Goal: Task Accomplishment & Management: Manage account settings

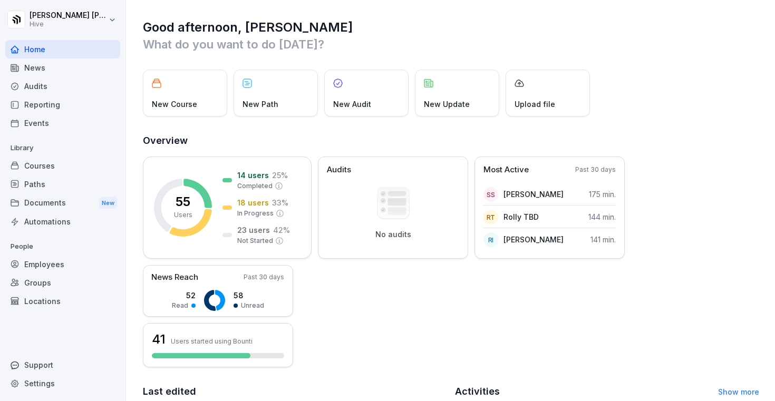
click at [76, 169] on div "Courses" at bounding box center [62, 165] width 115 height 18
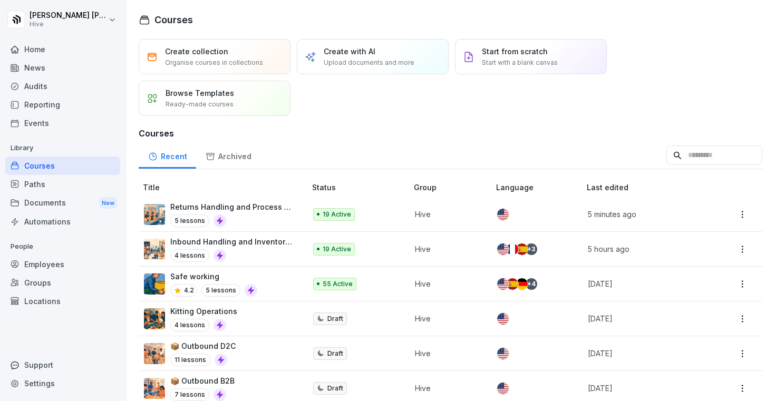
click at [239, 316] on div "Kitting Operations 4 lessons" at bounding box center [219, 319] width 151 height 26
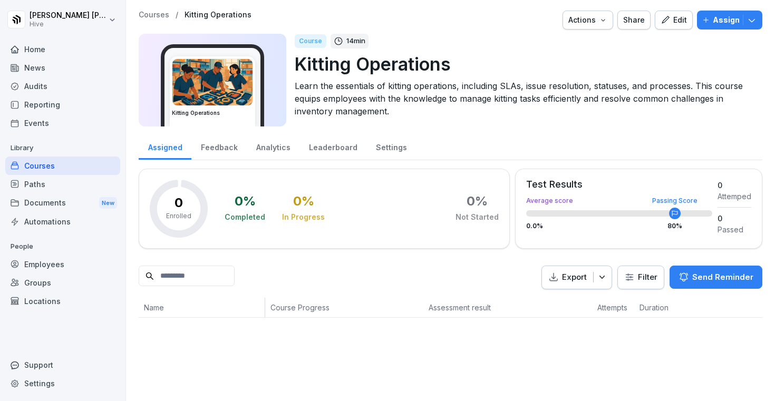
click at [684, 24] on div "Edit" at bounding box center [673, 20] width 26 height 12
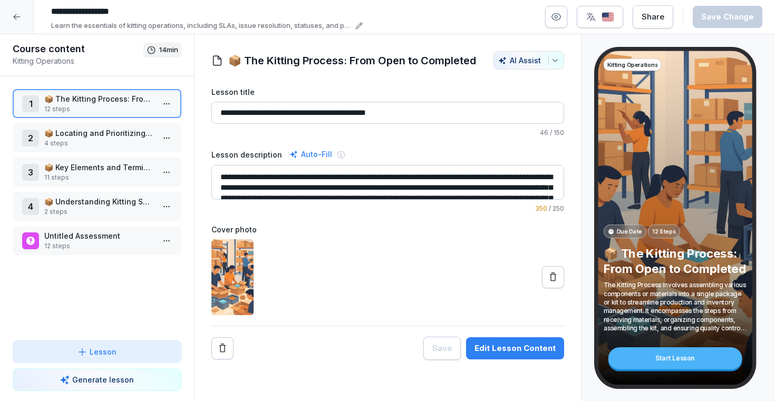
click at [92, 131] on p "📦 Locating and Prioritizing Kitting Instructions" at bounding box center [99, 133] width 110 height 11
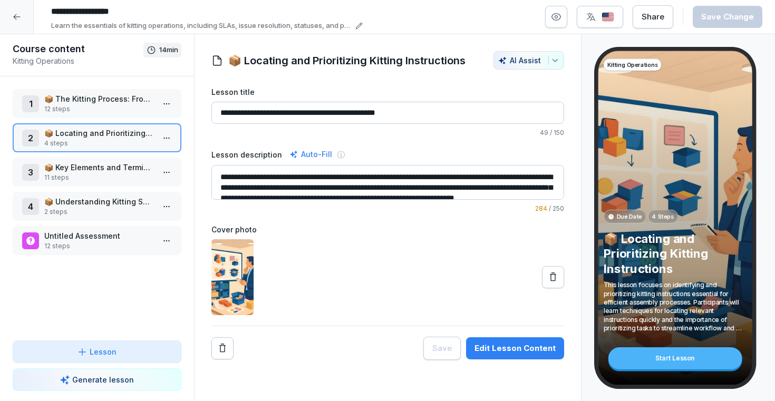
click at [148, 103] on p "📦 The Kitting Process: From Open to Completed" at bounding box center [99, 98] width 110 height 11
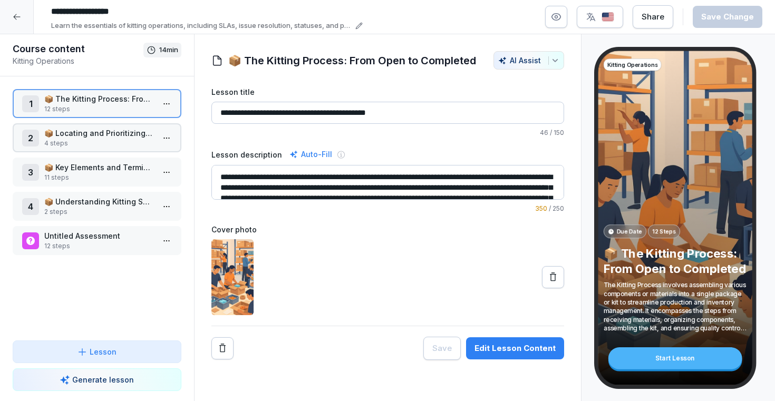
click at [170, 104] on html "**********" at bounding box center [387, 200] width 775 height 401
click at [139, 125] on div "Edit steps" at bounding box center [128, 124] width 90 height 19
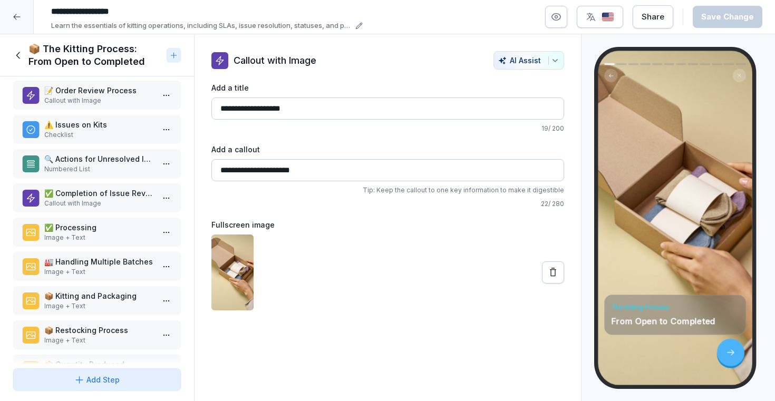
scroll to position [143, 0]
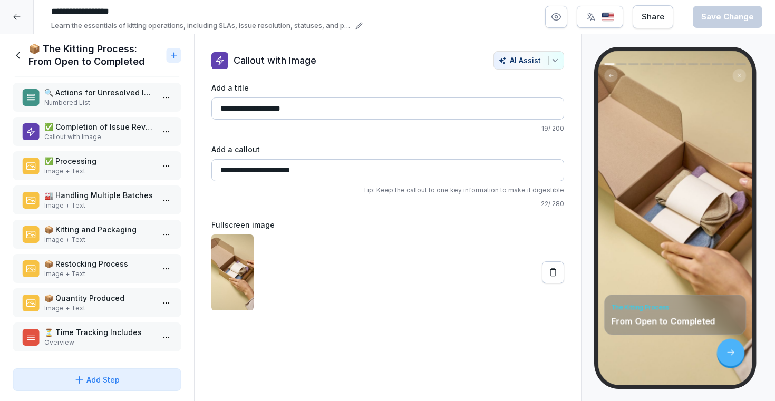
click at [16, 54] on icon at bounding box center [19, 56] width 12 height 12
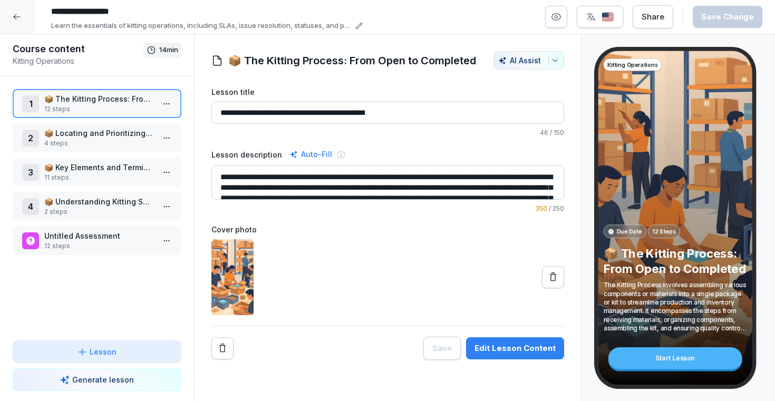
click at [56, 139] on p "4 steps" at bounding box center [99, 143] width 110 height 9
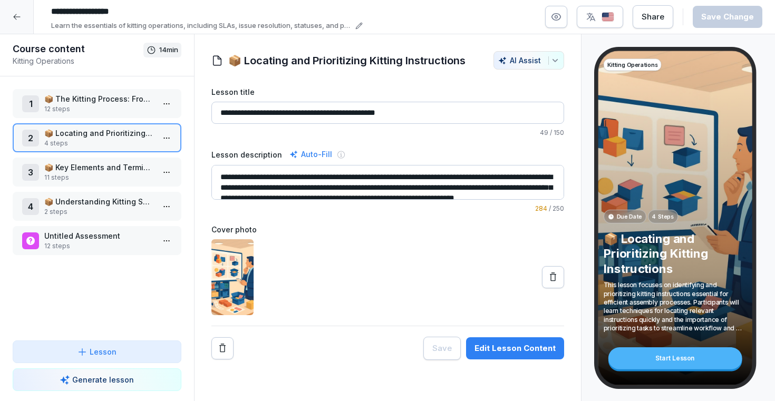
click at [23, 21] on div at bounding box center [17, 17] width 34 height 34
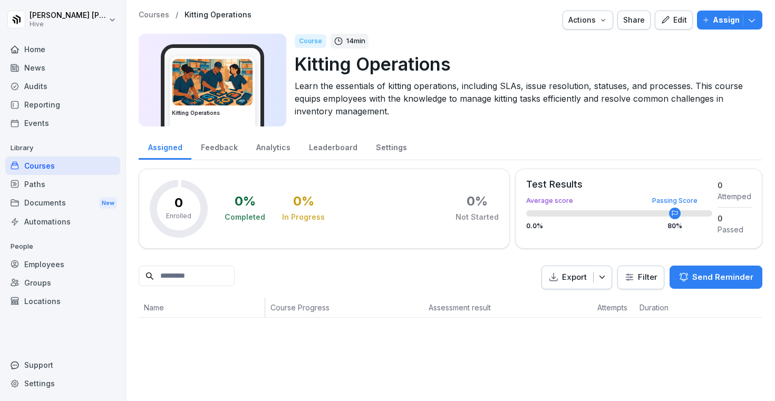
click at [83, 166] on div "Courses" at bounding box center [62, 165] width 115 height 18
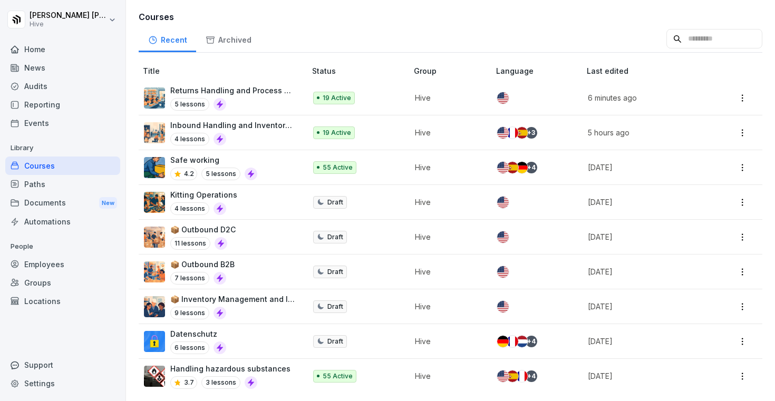
scroll to position [117, 0]
click at [257, 302] on p "📦 Inventory Management and Investigations" at bounding box center [232, 298] width 125 height 11
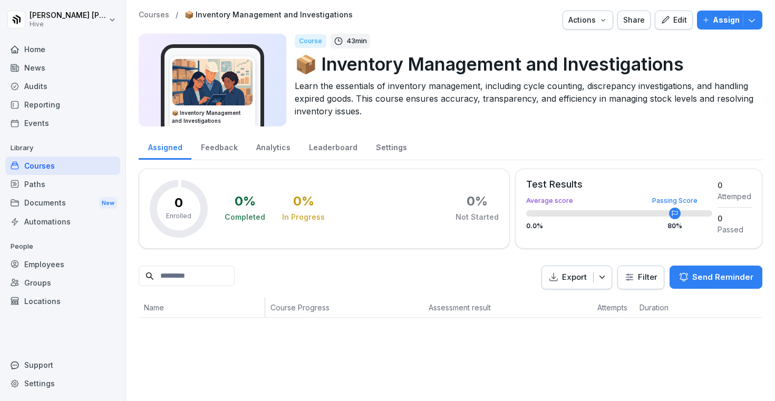
click at [667, 21] on icon "button" at bounding box center [664, 19] width 9 height 9
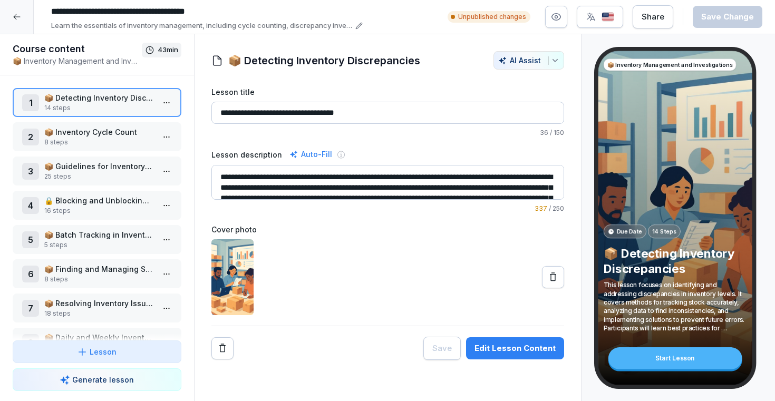
click at [24, 12] on div at bounding box center [17, 17] width 34 height 34
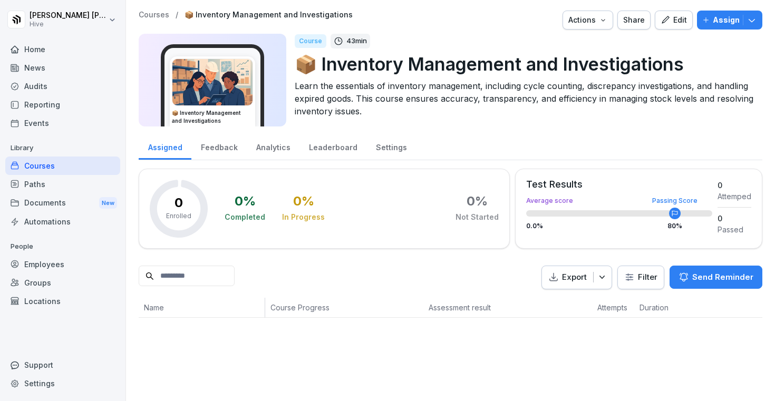
click at [45, 172] on div "Courses" at bounding box center [62, 165] width 115 height 18
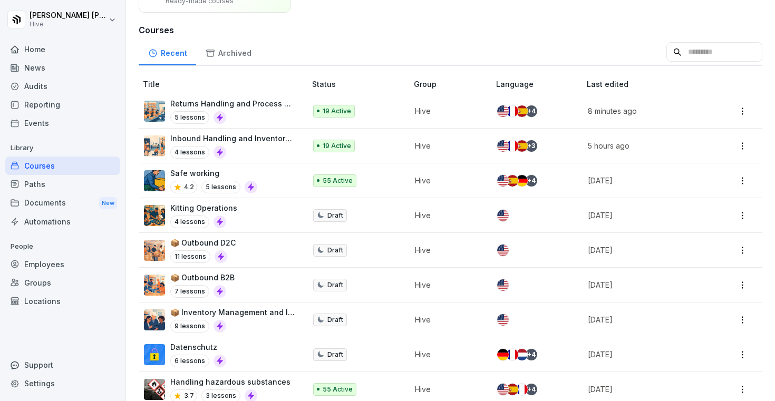
scroll to position [117, 0]
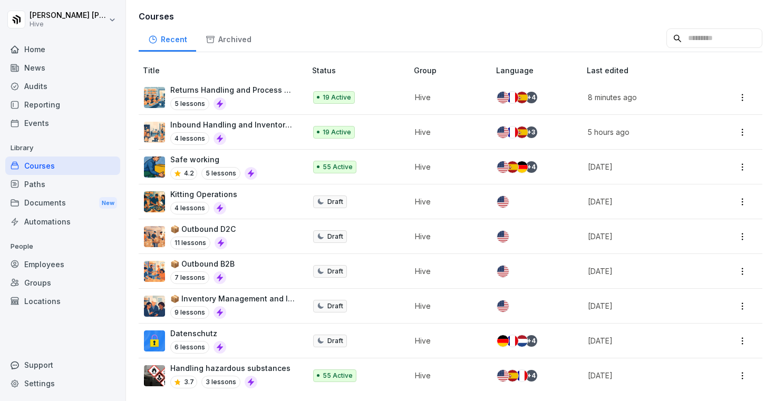
click at [257, 359] on td "Handling hazardous substances 3.7 3 lessons" at bounding box center [223, 375] width 169 height 34
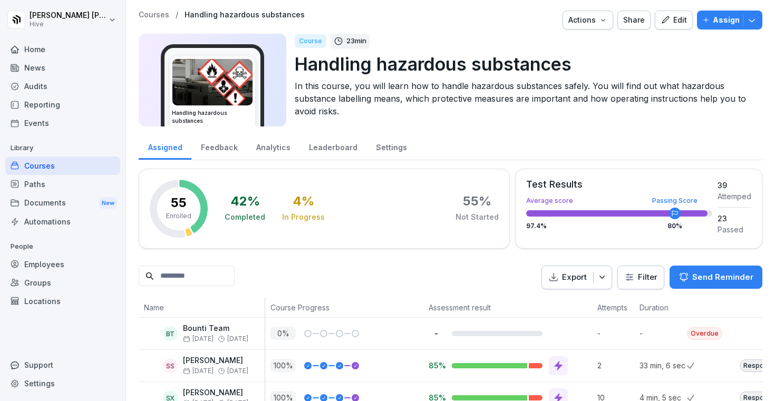
click at [667, 17] on icon "button" at bounding box center [664, 19] width 9 height 9
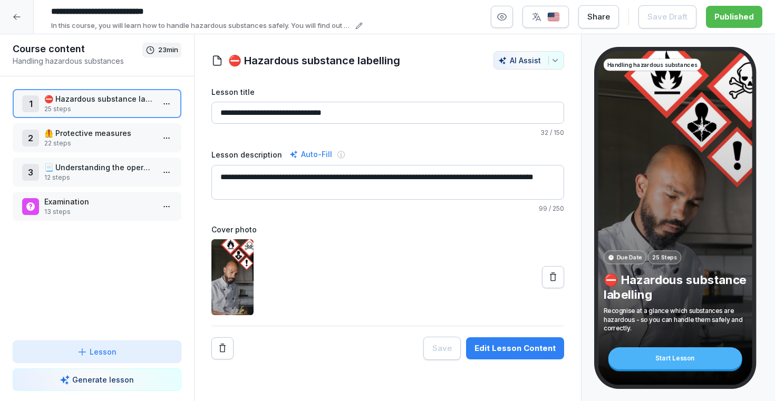
click at [25, 22] on div at bounding box center [17, 17] width 34 height 34
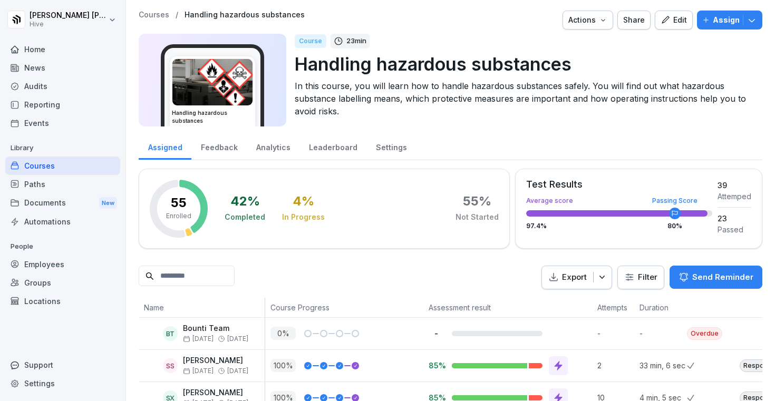
click at [673, 17] on div "Edit" at bounding box center [673, 20] width 26 height 12
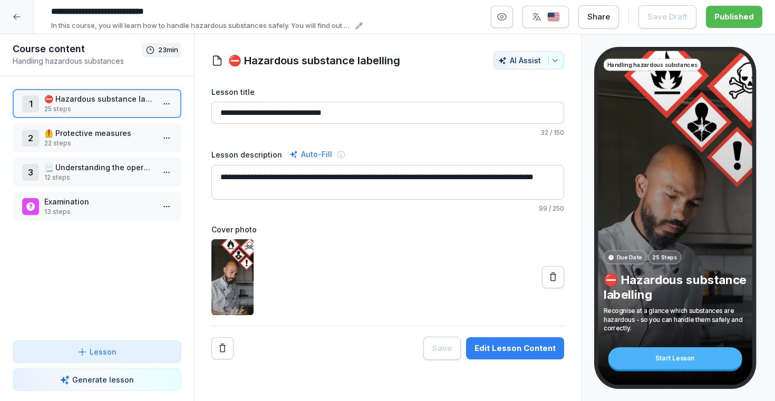
click at [551, 18] on img "button" at bounding box center [553, 17] width 13 height 10
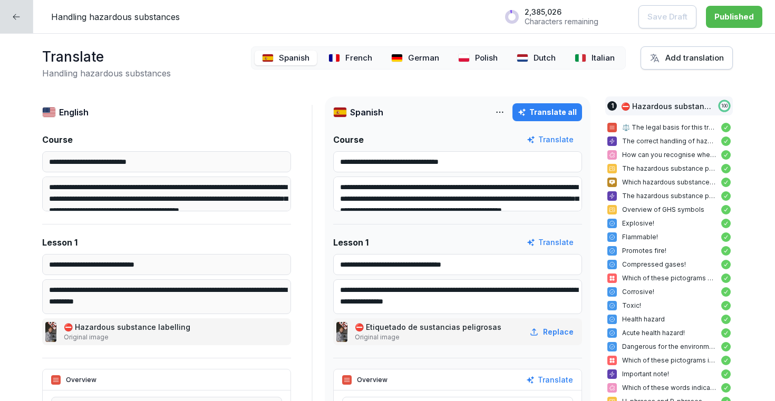
click at [369, 57] on p "French" at bounding box center [358, 58] width 27 height 12
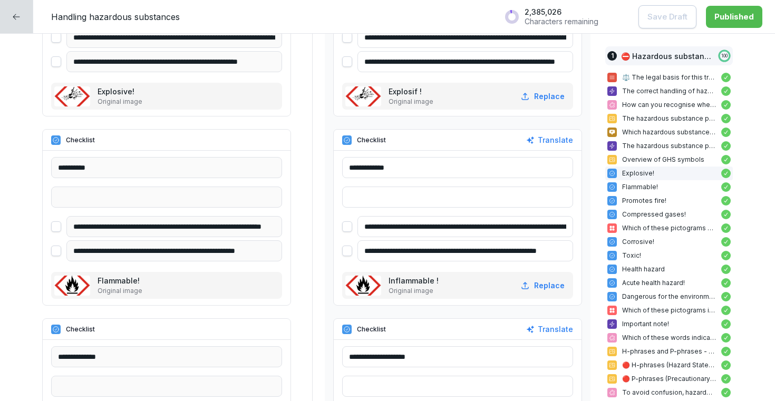
scroll to position [1401, 0]
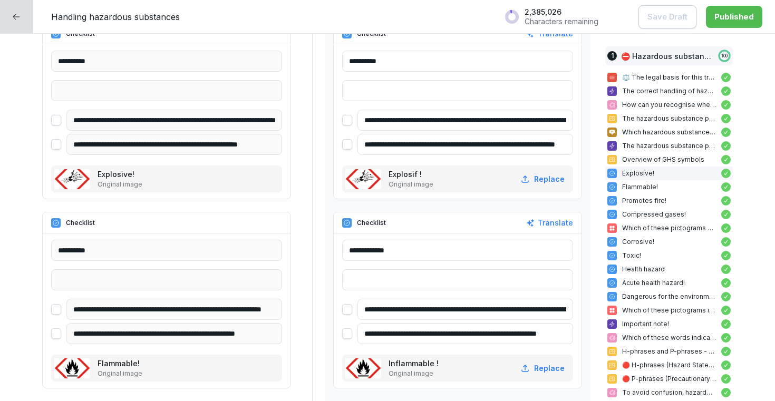
click at [427, 144] on input "**********" at bounding box center [465, 144] width 216 height 21
click at [417, 182] on p "Original image" at bounding box center [410, 184] width 45 height 9
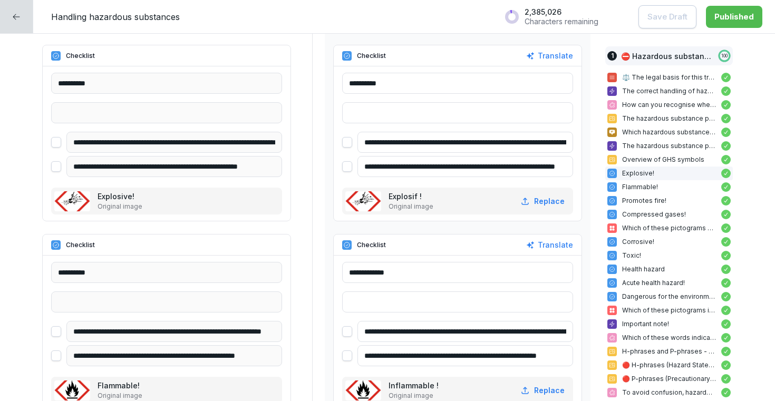
scroll to position [1364, 0]
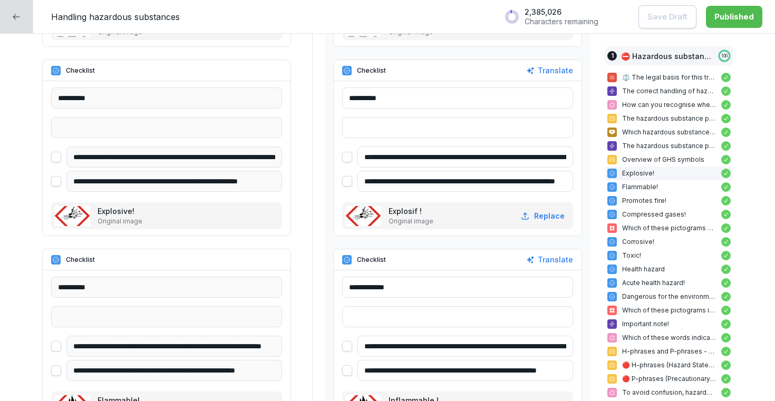
click at [386, 221] on div "Explosif ! Original image Replace" at bounding box center [457, 215] width 231 height 27
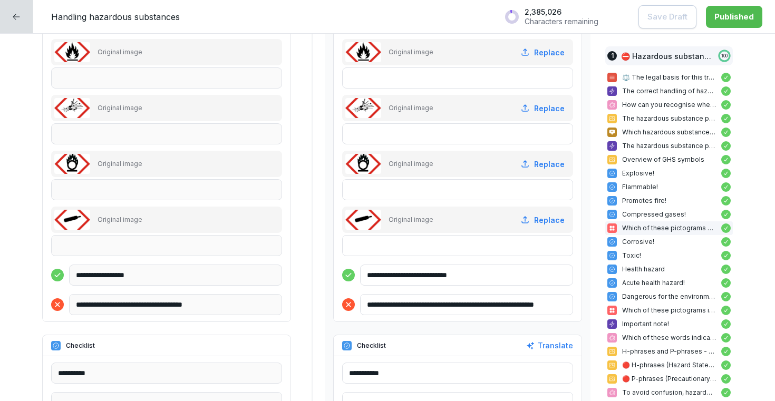
scroll to position [2443, 0]
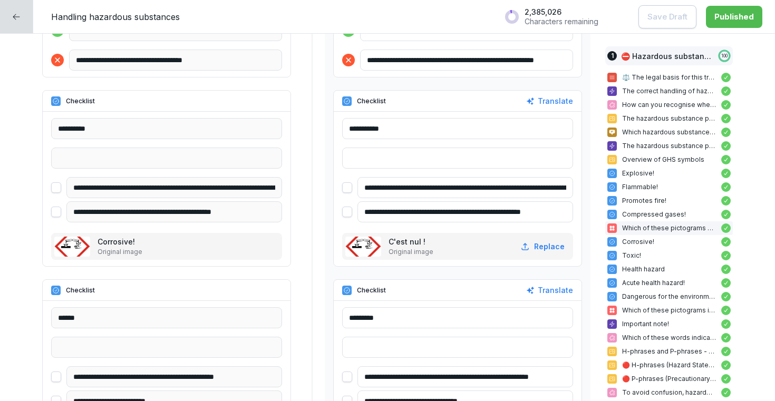
click at [397, 134] on input "**********" at bounding box center [457, 128] width 231 height 21
click at [381, 131] on input "**********" at bounding box center [457, 128] width 231 height 21
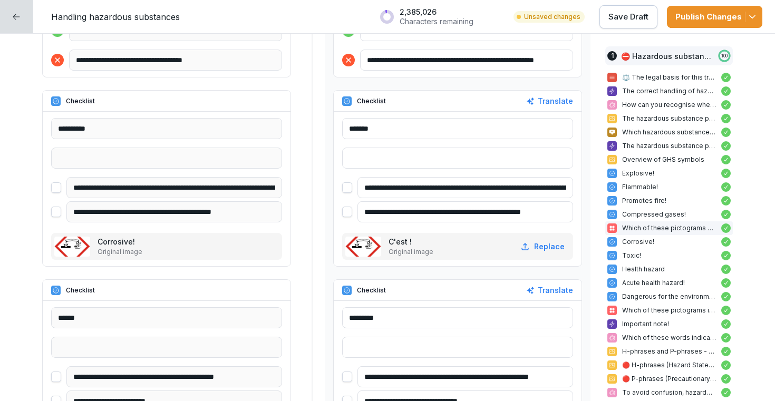
paste input "********"
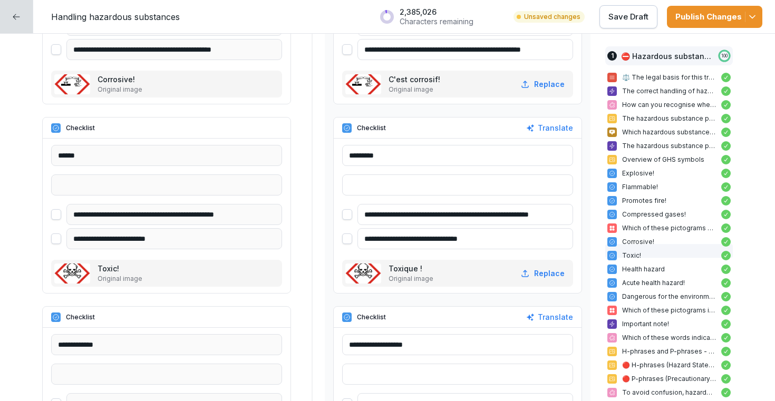
scroll to position [2570, 0]
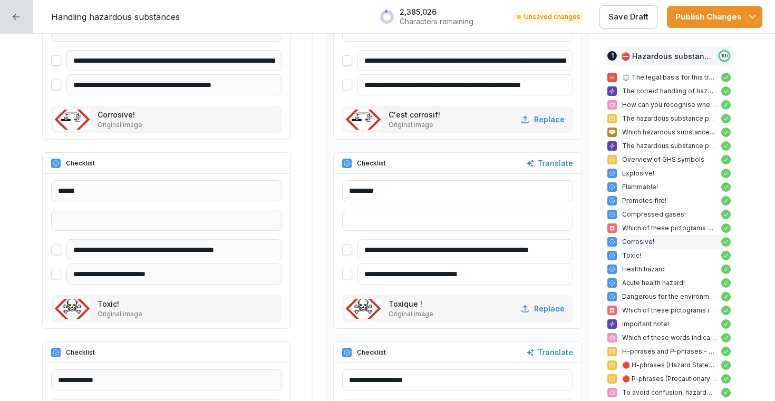
type input "**********"
click at [685, 21] on div "Publish Changes" at bounding box center [714, 17] width 79 height 12
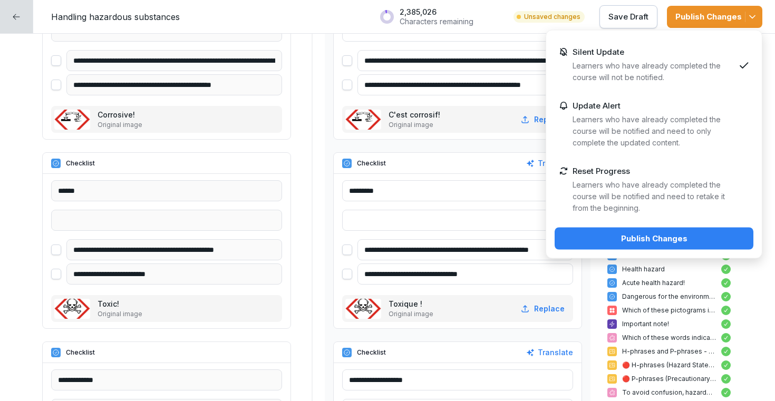
click at [608, 247] on button "Publish Changes" at bounding box center [653, 239] width 199 height 22
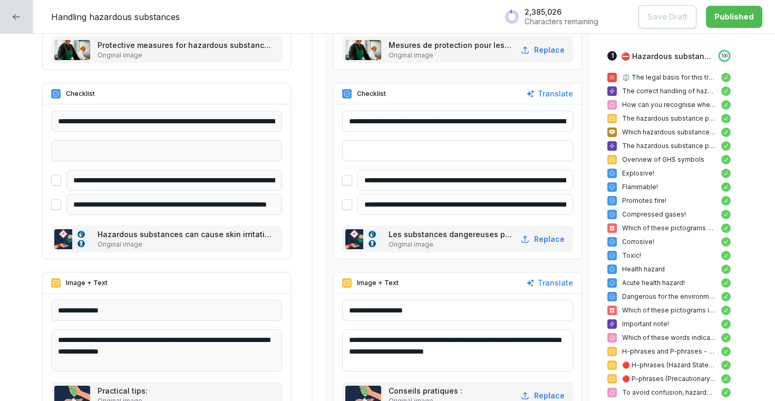
scroll to position [5307, 0]
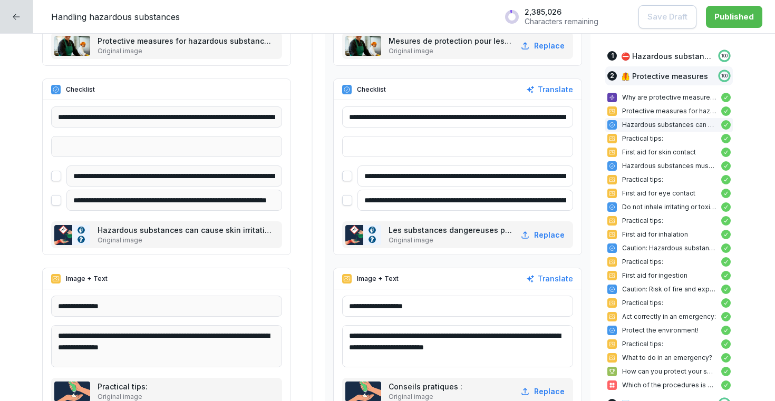
click at [3, 21] on div at bounding box center [16, 16] width 33 height 33
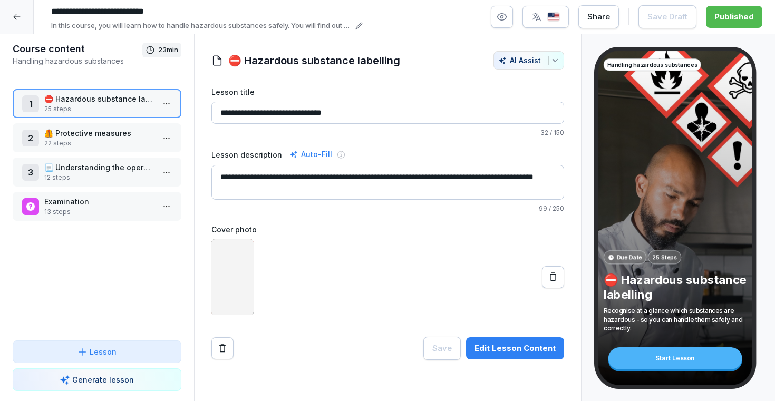
click at [9, 14] on div at bounding box center [17, 17] width 34 height 34
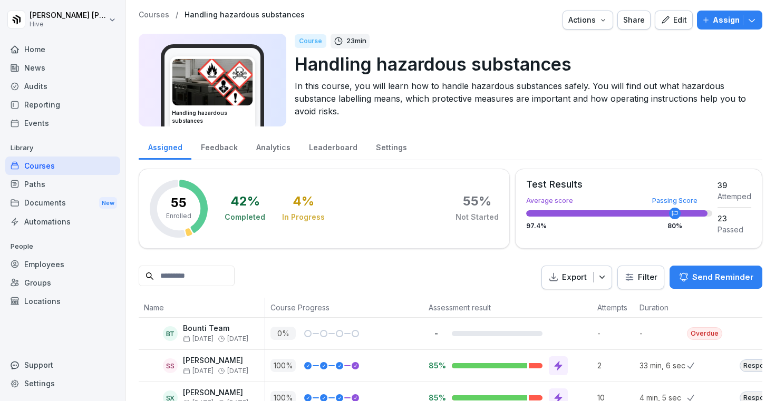
click at [56, 51] on div "Home" at bounding box center [62, 49] width 115 height 18
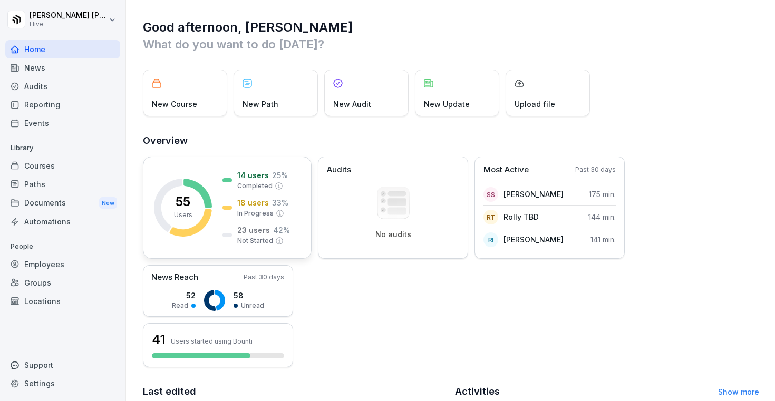
click at [218, 208] on div "55 Users 14 users 25 % Completed 18 users 33 % In Progress 23 users 42 % Not St…" at bounding box center [227, 207] width 169 height 102
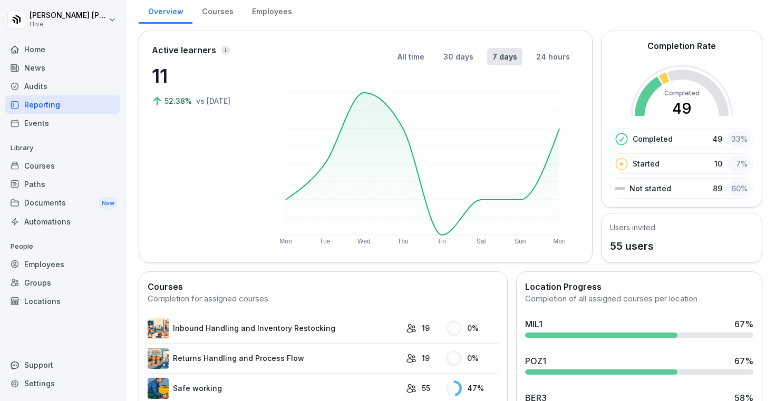
scroll to position [32, 0]
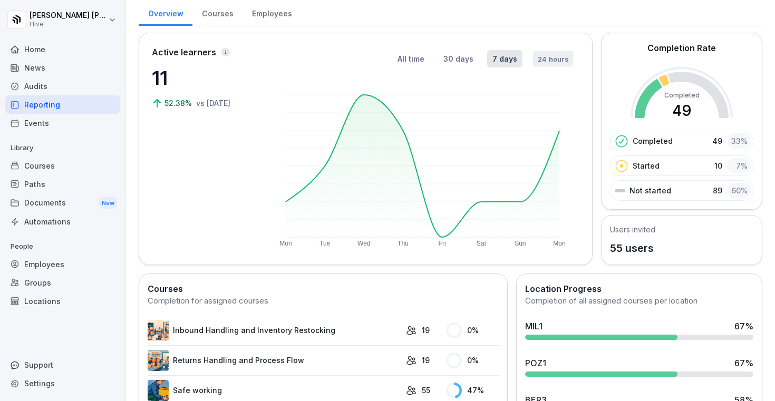
click at [551, 62] on button "24 hours" at bounding box center [553, 59] width 41 height 16
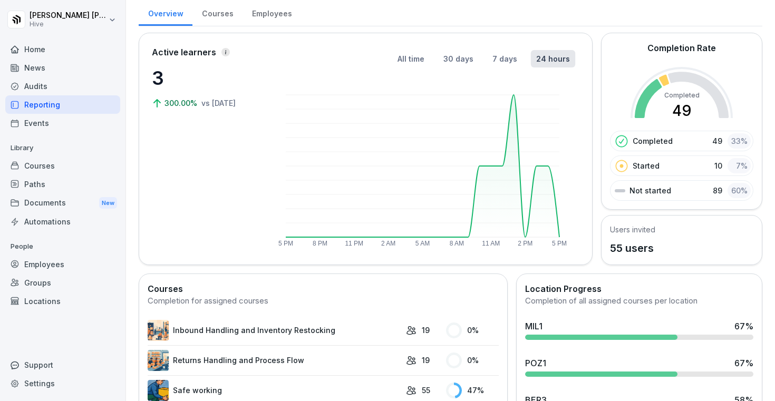
click at [512, 95] on rect at bounding box center [422, 166] width 273 height 142
click at [525, 235] on g "5 PM 8 PM 11 PM 2 AM 5 AM 8 AM 11 AM 2 PM 5 PM" at bounding box center [422, 171] width 288 height 152
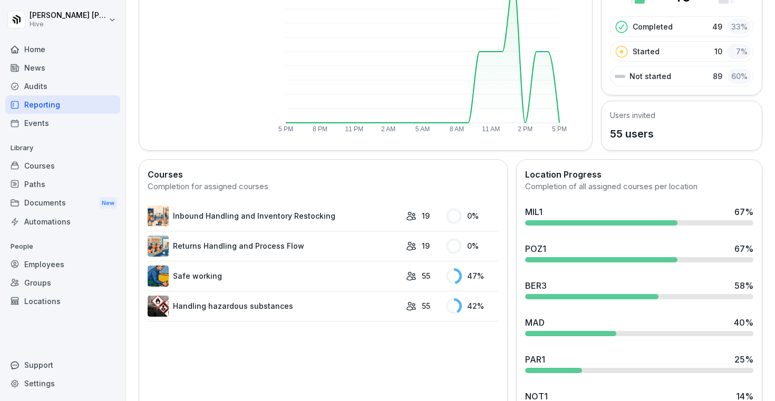
scroll to position [150, 0]
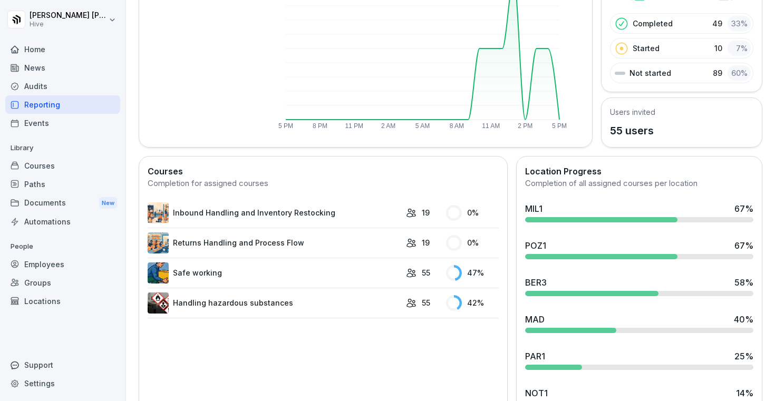
click at [659, 30] on div "Completed 49 33 %" at bounding box center [681, 23] width 143 height 21
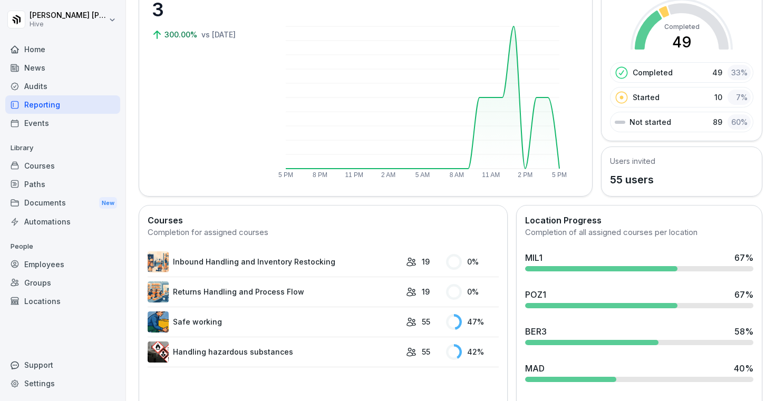
scroll to position [100, 0]
click at [633, 92] on p "Started" at bounding box center [645, 97] width 27 height 11
click at [54, 265] on div "Employees" at bounding box center [62, 264] width 115 height 18
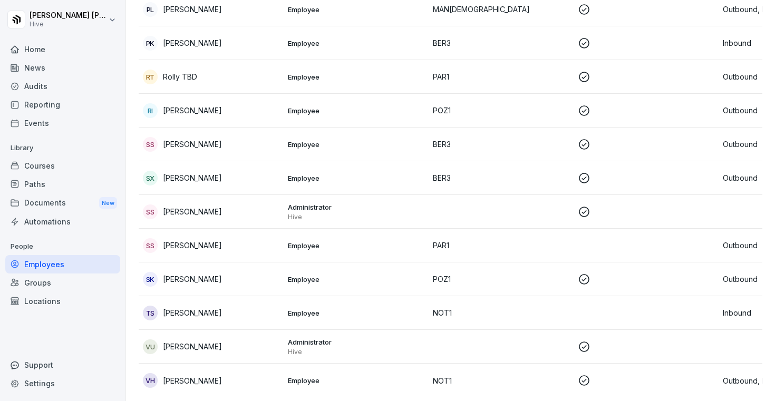
scroll to position [1581, 0]
click at [71, 170] on div "Courses" at bounding box center [62, 165] width 115 height 18
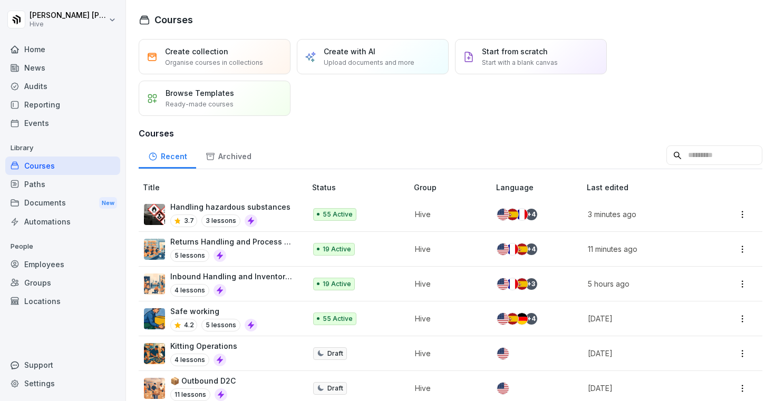
click at [80, 265] on div "Employees" at bounding box center [62, 264] width 115 height 18
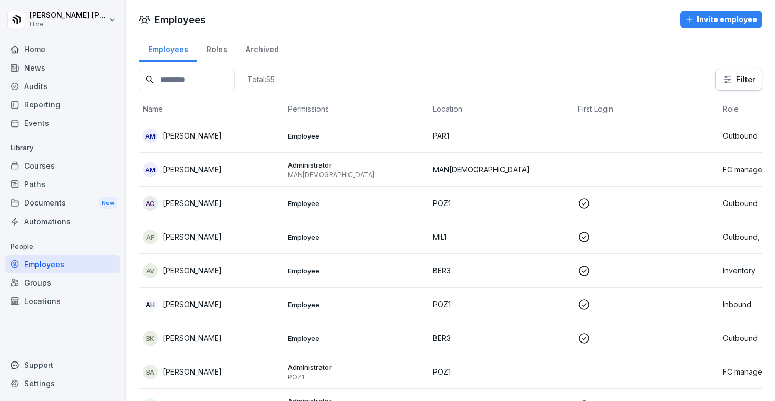
click at [79, 161] on div "Courses" at bounding box center [62, 165] width 115 height 18
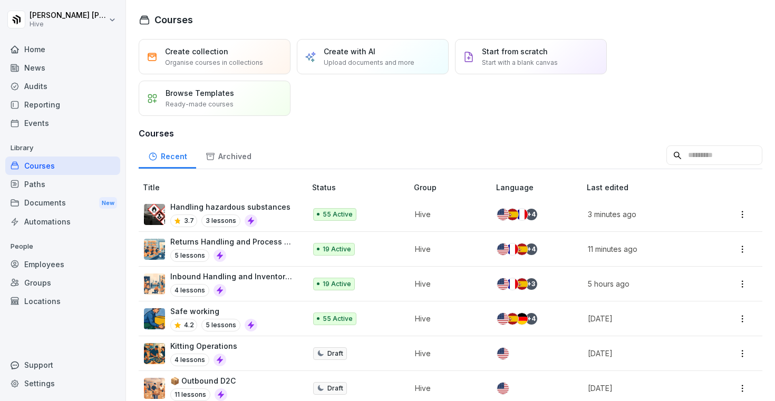
scroll to position [117, 0]
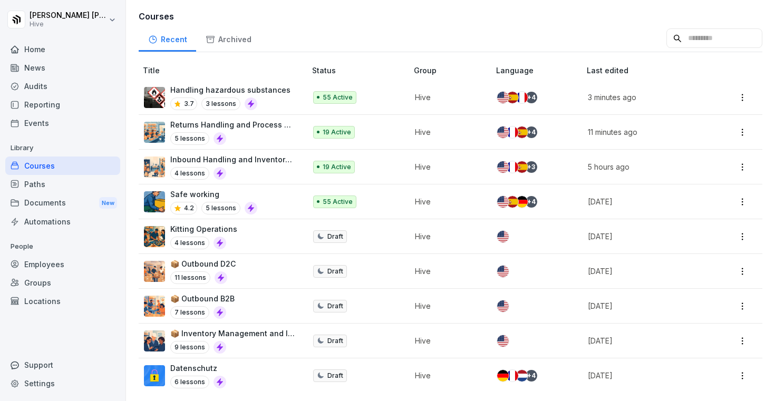
click at [469, 171] on p "Hive" at bounding box center [447, 166] width 64 height 11
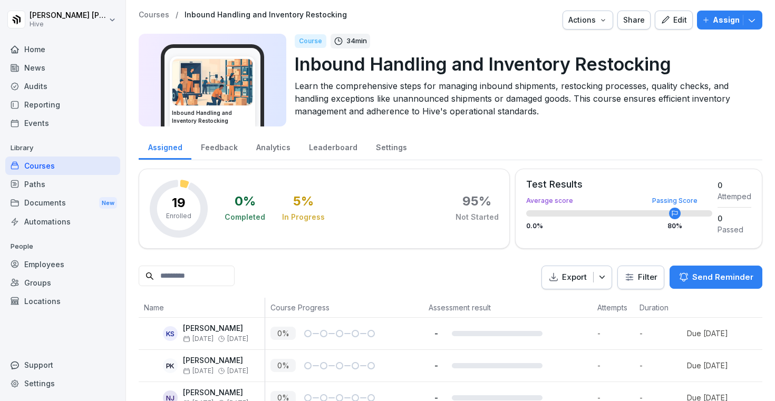
click at [672, 20] on div "Edit" at bounding box center [673, 20] width 26 height 12
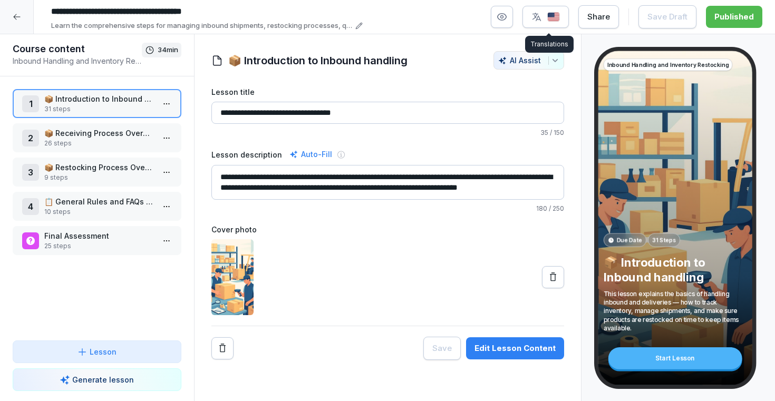
click at [545, 18] on div "button" at bounding box center [545, 17] width 28 height 11
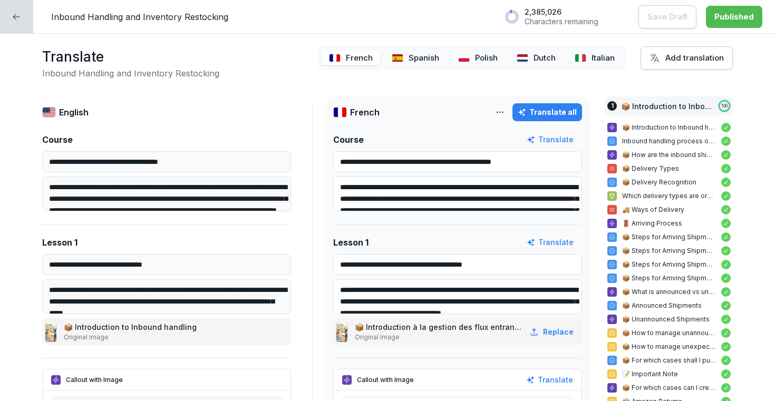
click at [666, 64] on button "Add translation" at bounding box center [686, 57] width 92 height 23
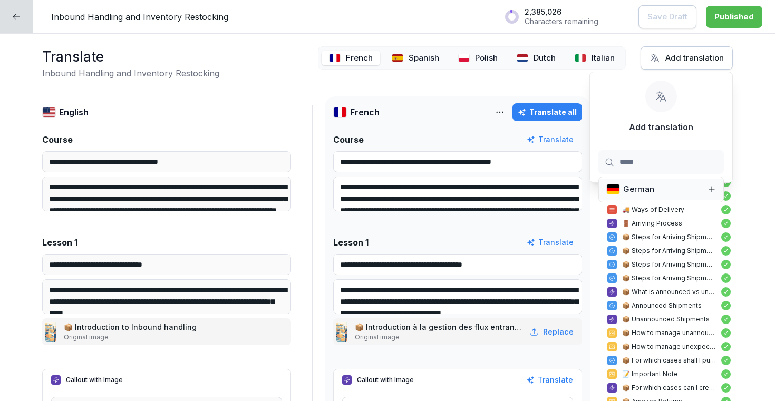
type input "******"
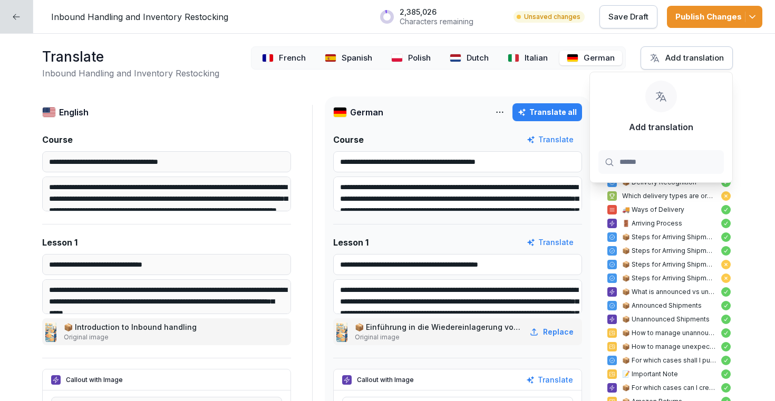
click at [707, 19] on div "Publish Changes" at bounding box center [714, 17] width 79 height 12
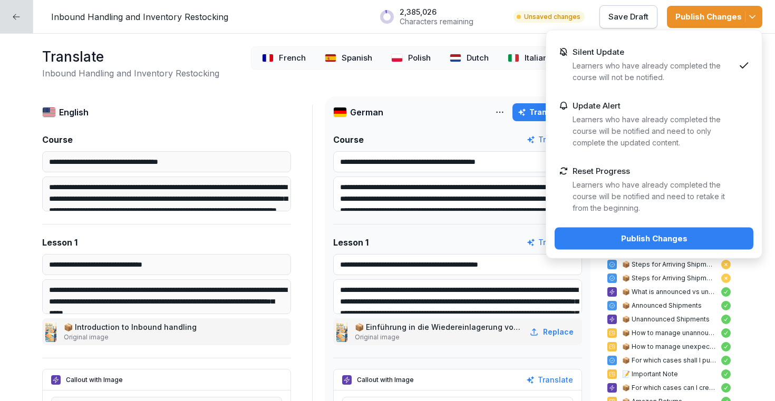
click at [619, 239] on div "Publish Changes" at bounding box center [654, 239] width 182 height 12
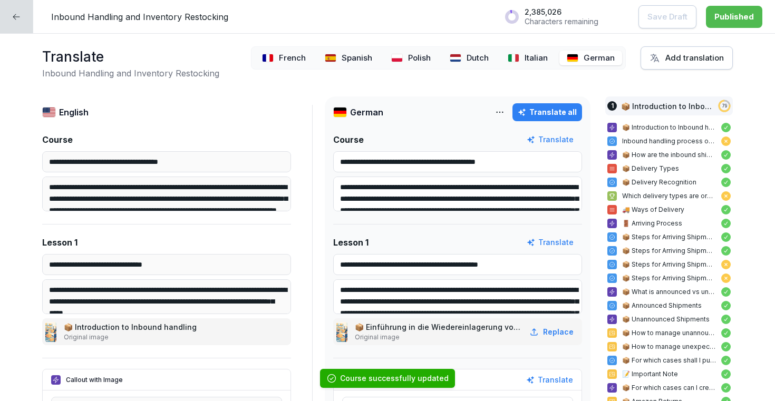
click at [18, 19] on icon at bounding box center [16, 17] width 8 height 8
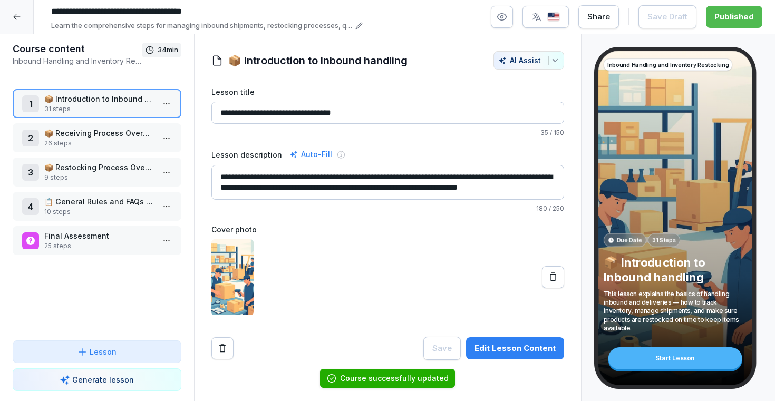
click at [19, 17] on icon at bounding box center [16, 17] width 7 height 6
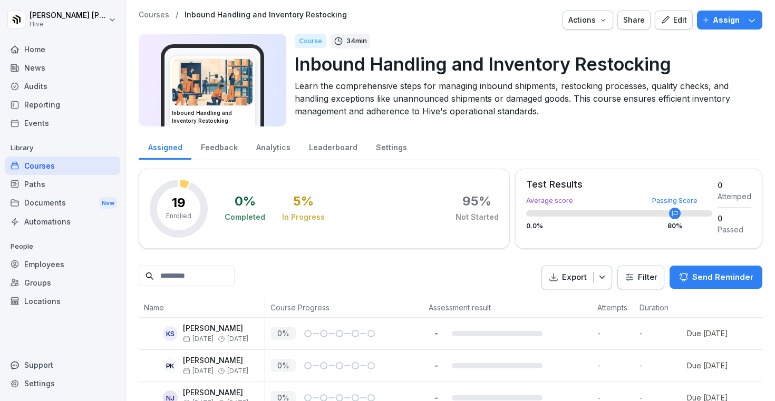
click at [46, 381] on div "Settings" at bounding box center [62, 383] width 115 height 18
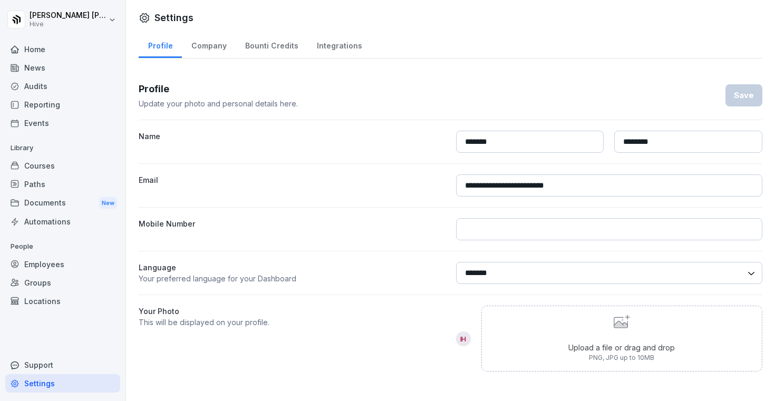
click at [41, 110] on div "Reporting" at bounding box center [62, 104] width 115 height 18
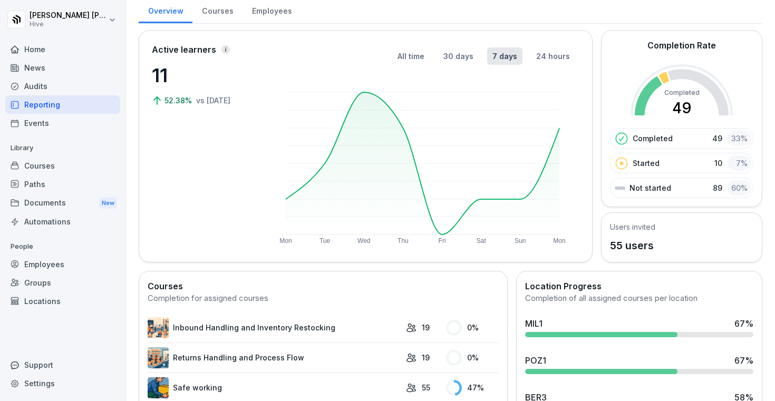
scroll to position [22, 0]
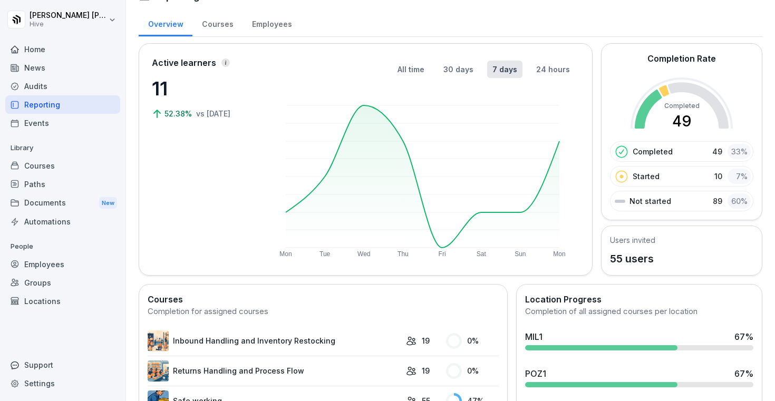
click at [42, 66] on div "News" at bounding box center [62, 67] width 115 height 18
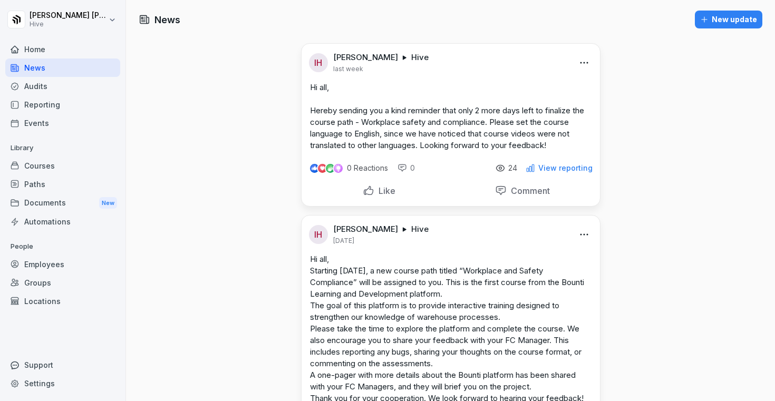
click at [41, 128] on div "Events" at bounding box center [62, 123] width 115 height 18
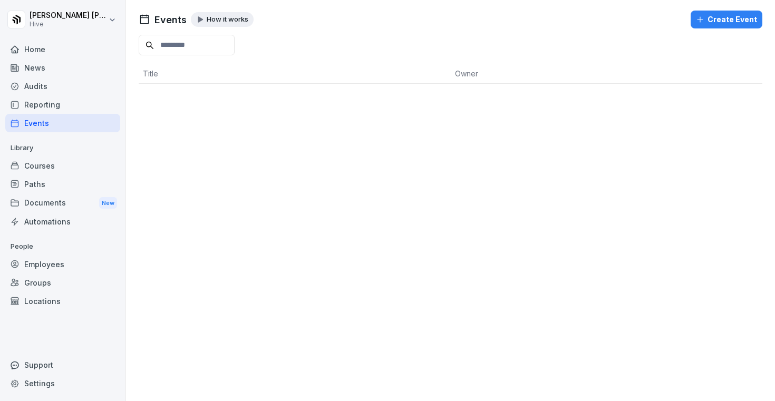
click at [42, 171] on div "Courses" at bounding box center [62, 165] width 115 height 18
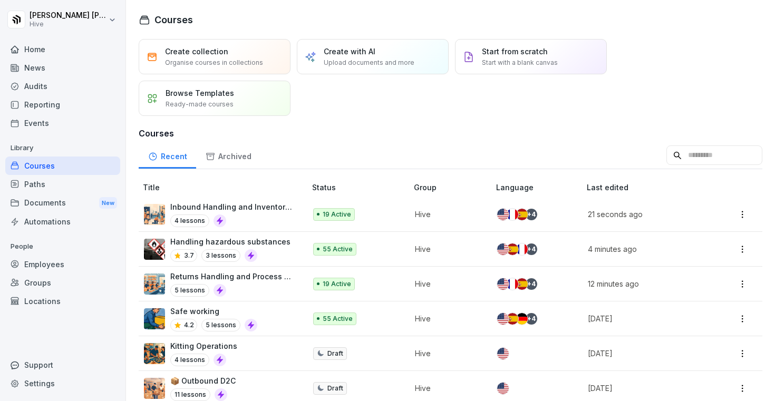
click at [41, 195] on div "Documents New" at bounding box center [62, 202] width 115 height 19
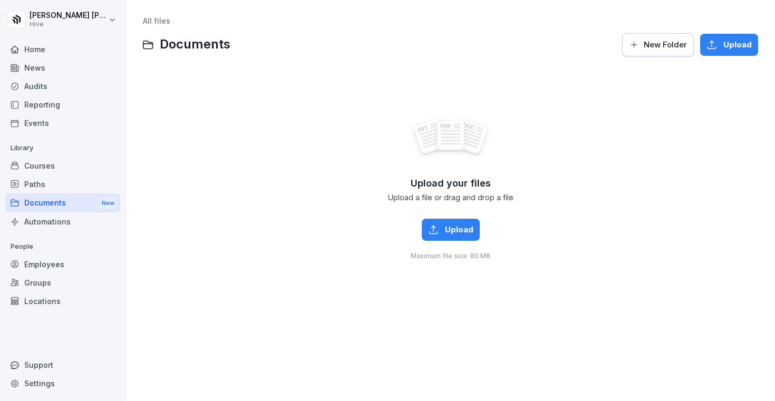
click at [44, 386] on div "Settings" at bounding box center [62, 383] width 115 height 18
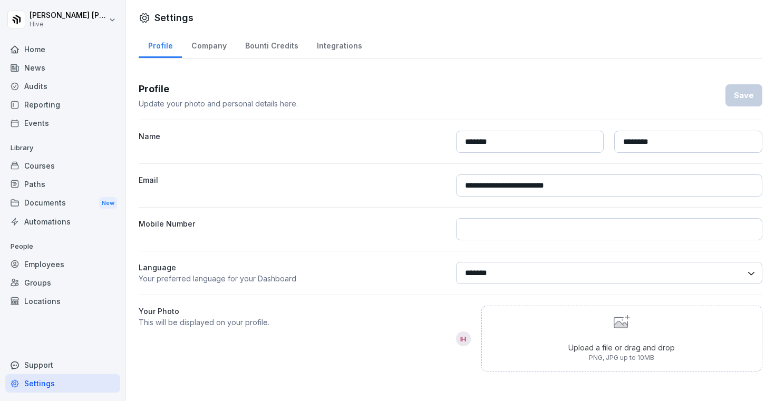
click at [272, 49] on div "Bounti Credits" at bounding box center [272, 44] width 72 height 27
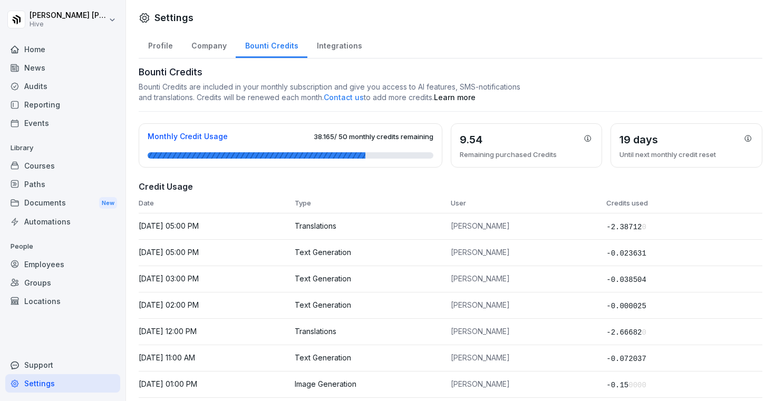
click at [62, 46] on div "Home" at bounding box center [62, 49] width 115 height 18
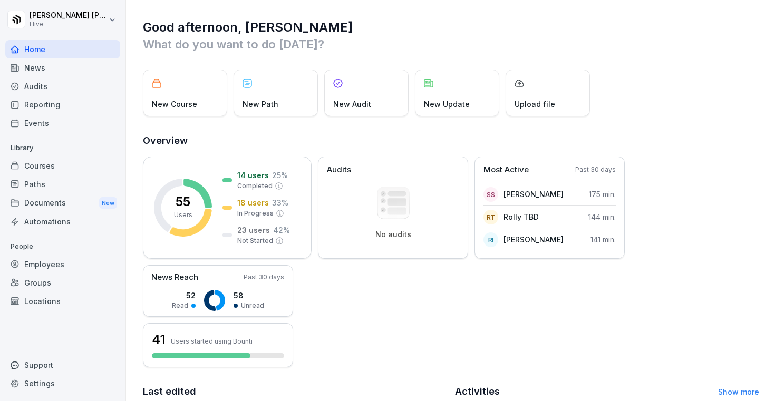
click at [62, 169] on div "Courses" at bounding box center [62, 165] width 115 height 18
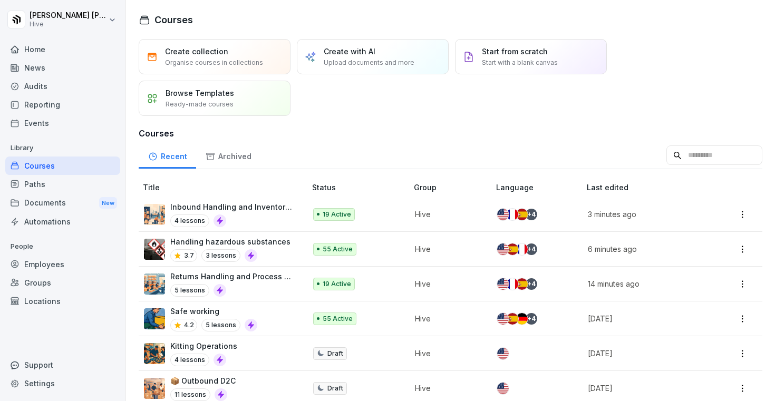
click at [45, 266] on div "Employees" at bounding box center [62, 264] width 115 height 18
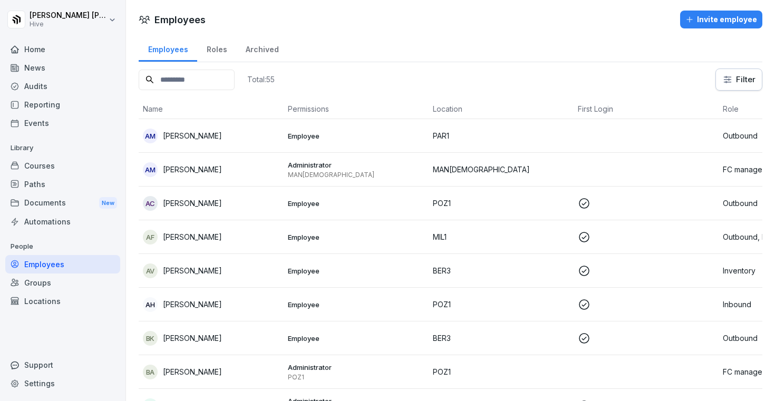
click at [224, 79] on input at bounding box center [187, 80] width 96 height 21
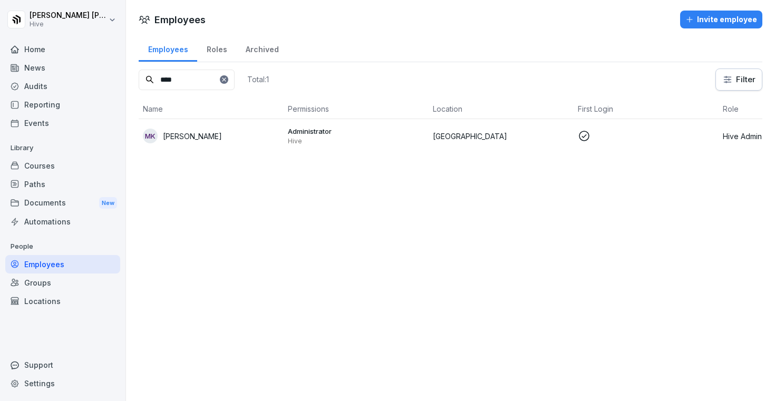
type input "****"
click at [229, 135] on div "MK Mara Koehler" at bounding box center [211, 136] width 136 height 15
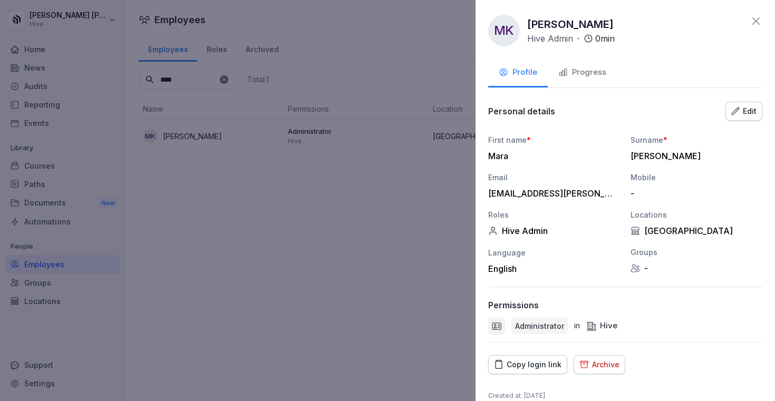
click at [393, 179] on div at bounding box center [387, 200] width 775 height 401
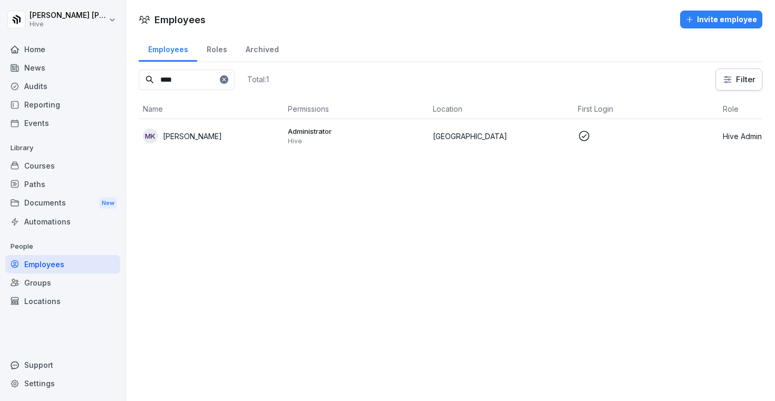
click at [58, 169] on div "Courses" at bounding box center [62, 165] width 115 height 18
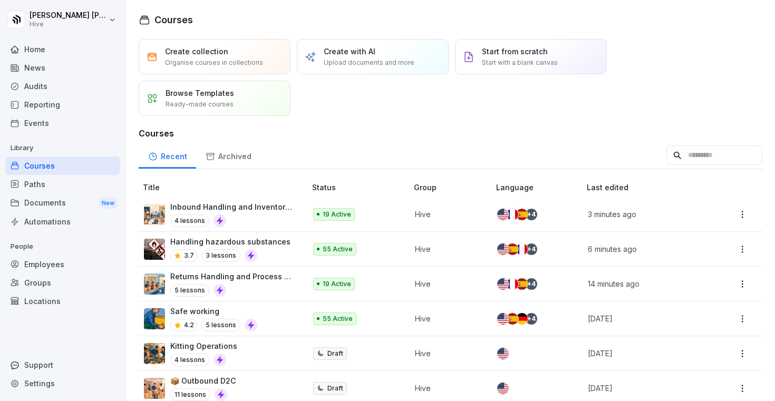
click at [285, 221] on div "4 lessons" at bounding box center [232, 220] width 125 height 13
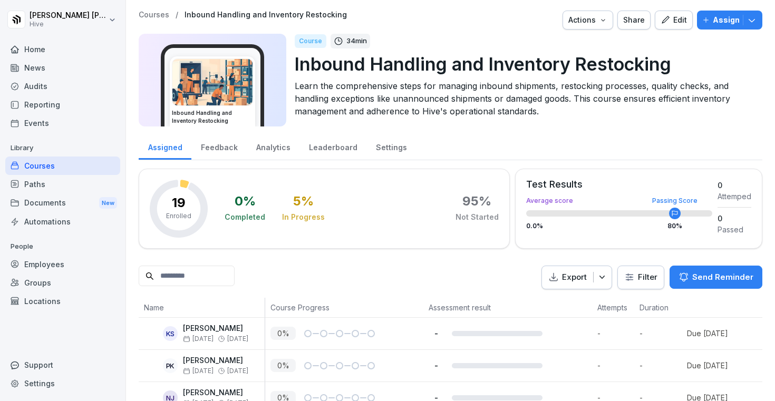
click at [729, 21] on p "Assign" at bounding box center [725, 20] width 27 height 12
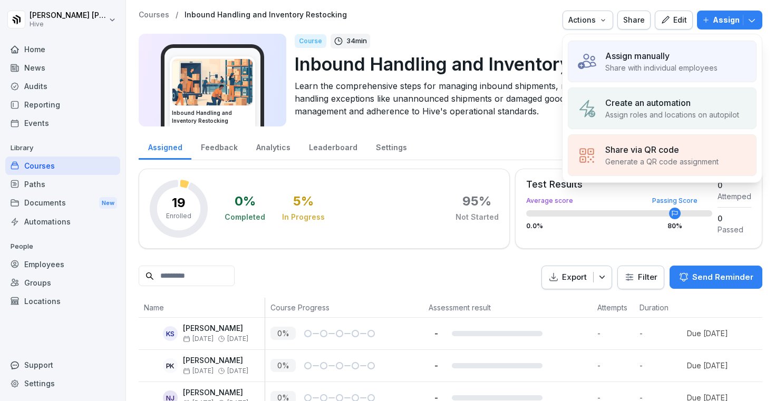
click at [664, 70] on p "Share with individual employees" at bounding box center [661, 67] width 112 height 11
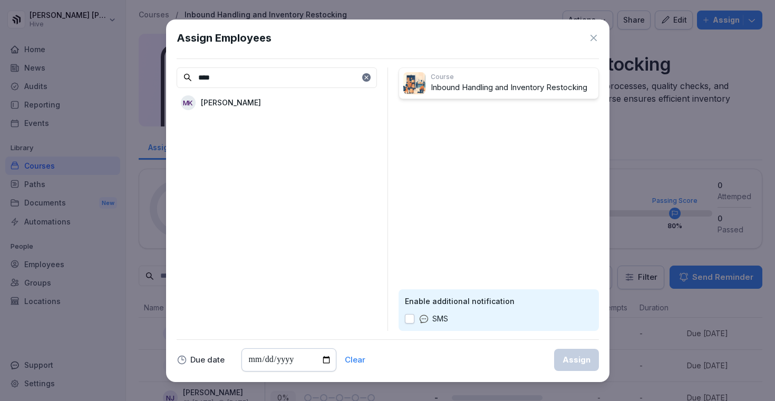
type input "****"
click at [250, 100] on div "MK [PERSON_NAME]" at bounding box center [277, 102] width 200 height 19
click at [569, 356] on div "Assign" at bounding box center [576, 360] width 28 height 12
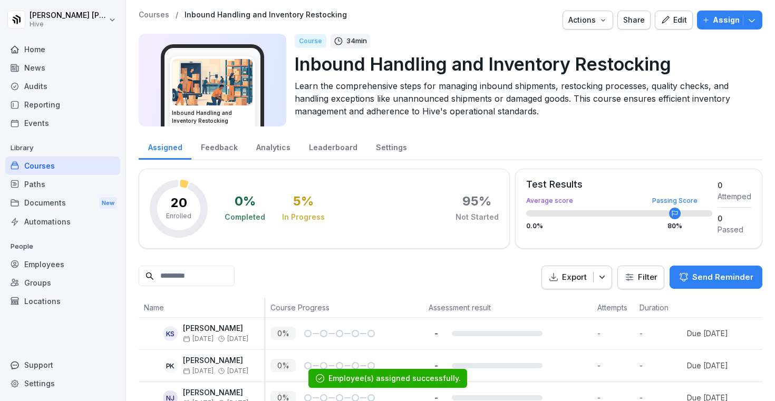
click at [63, 171] on div "Courses" at bounding box center [62, 165] width 115 height 18
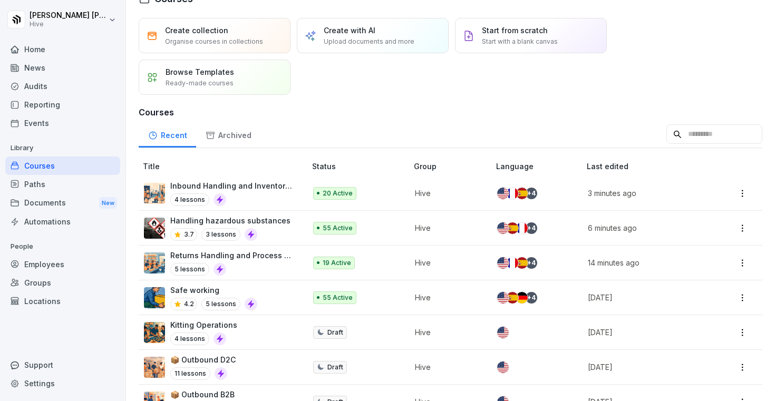
scroll to position [23, 0]
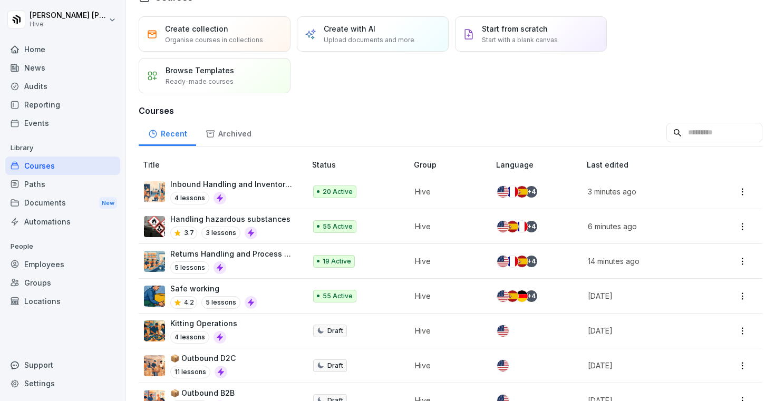
click at [214, 193] on div at bounding box center [219, 198] width 13 height 13
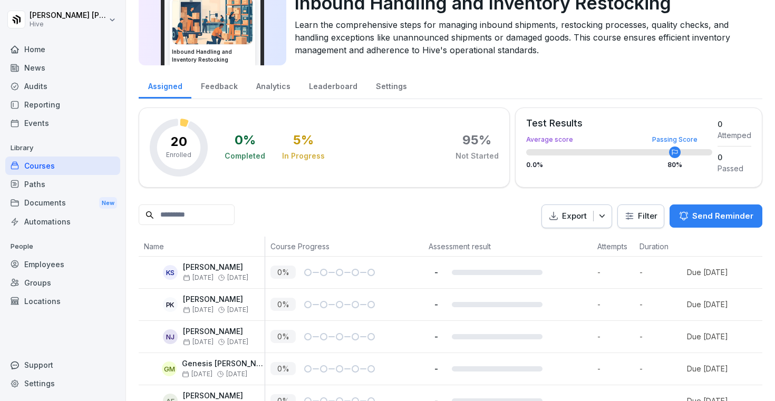
scroll to position [99, 0]
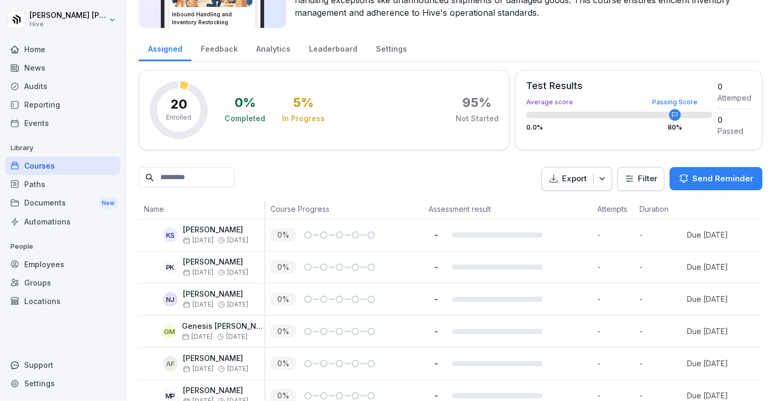
click at [34, 181] on div "Paths" at bounding box center [62, 184] width 115 height 18
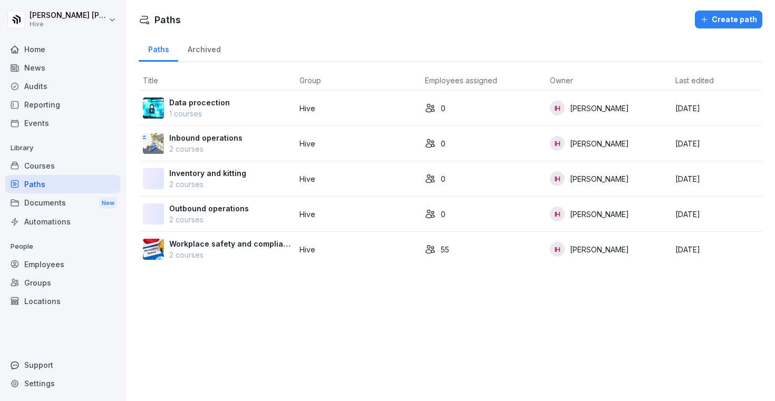
click at [40, 165] on div "Courses" at bounding box center [62, 165] width 115 height 18
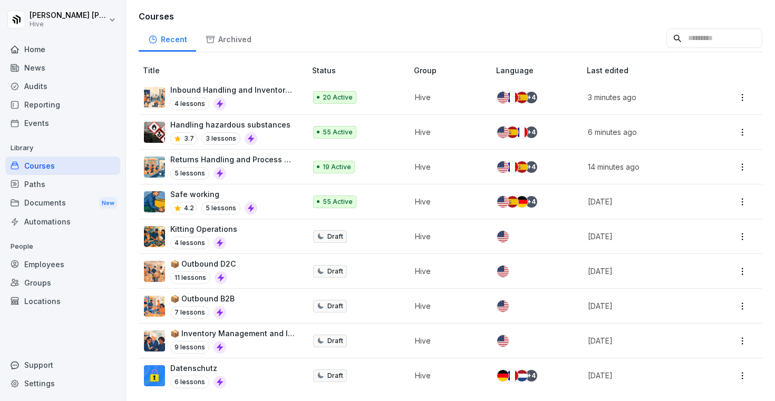
scroll to position [92, 0]
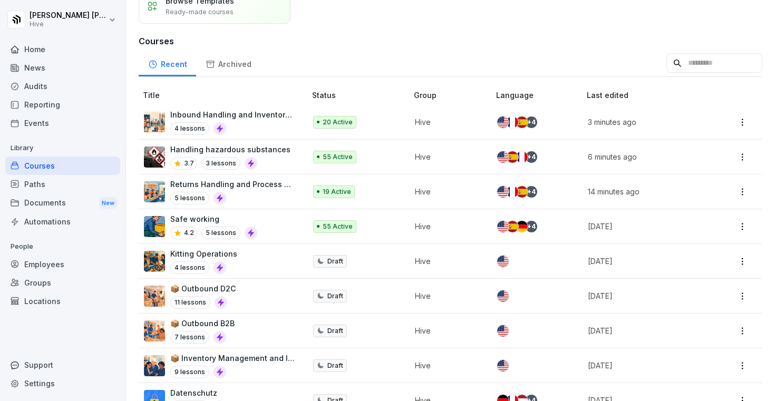
click at [53, 187] on div "Paths" at bounding box center [62, 184] width 115 height 18
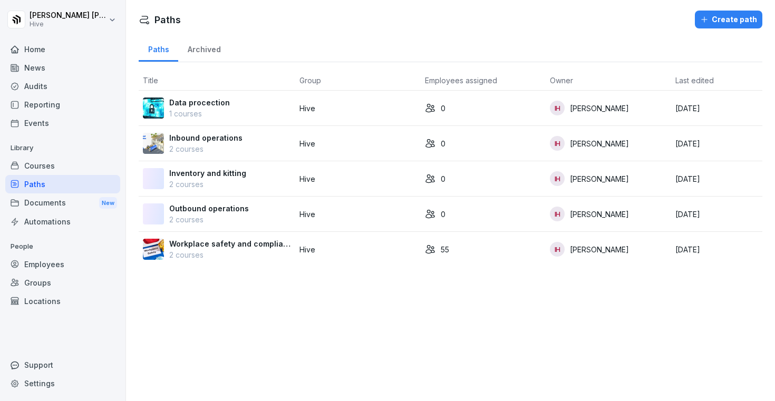
click at [53, 161] on div "Courses" at bounding box center [62, 165] width 115 height 18
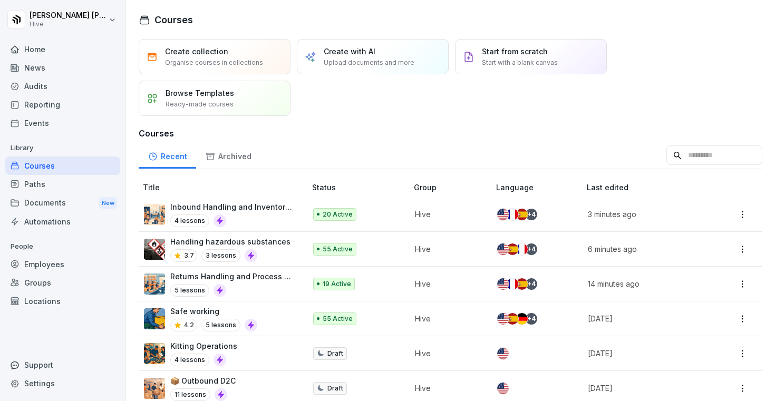
click at [47, 185] on div "Paths" at bounding box center [62, 184] width 115 height 18
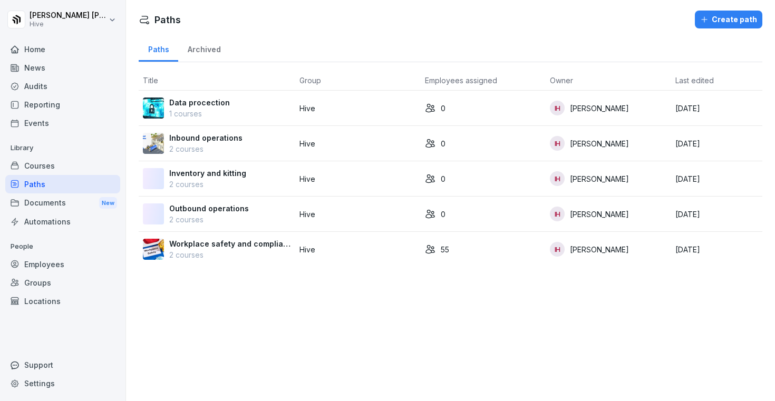
click at [50, 172] on div "Courses" at bounding box center [62, 165] width 115 height 18
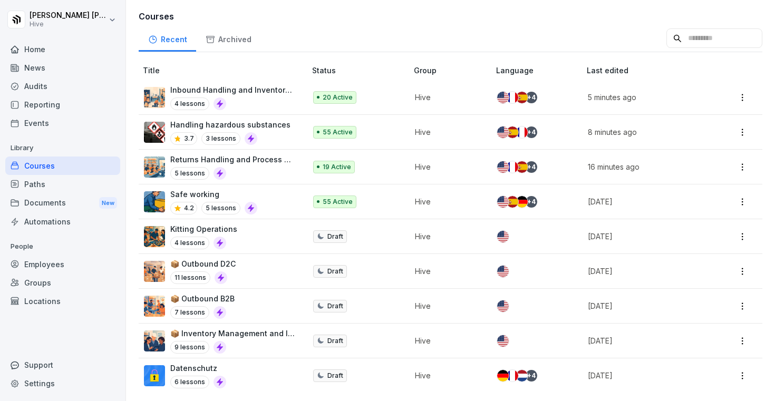
scroll to position [116, 0]
click at [36, 48] on div "Home" at bounding box center [62, 49] width 115 height 18
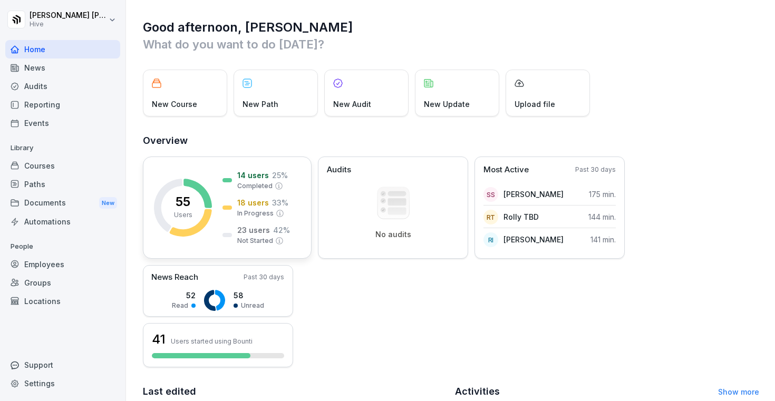
click at [220, 241] on div "55 Users 14 users 25 % Completed 18 users 33 % In Progress 23 users 42 % Not St…" at bounding box center [227, 207] width 169 height 102
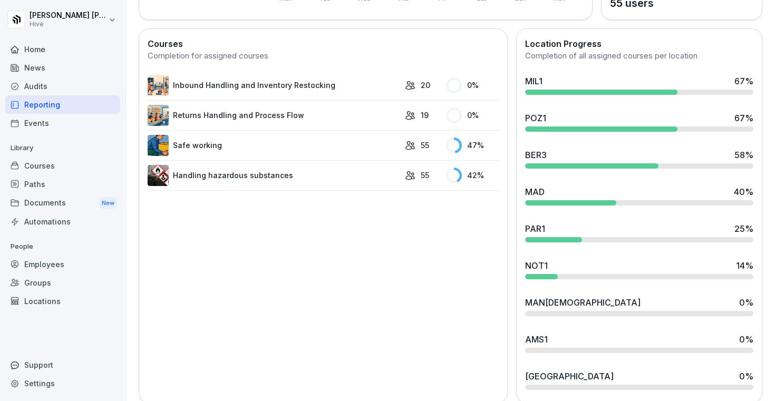
scroll to position [287, 0]
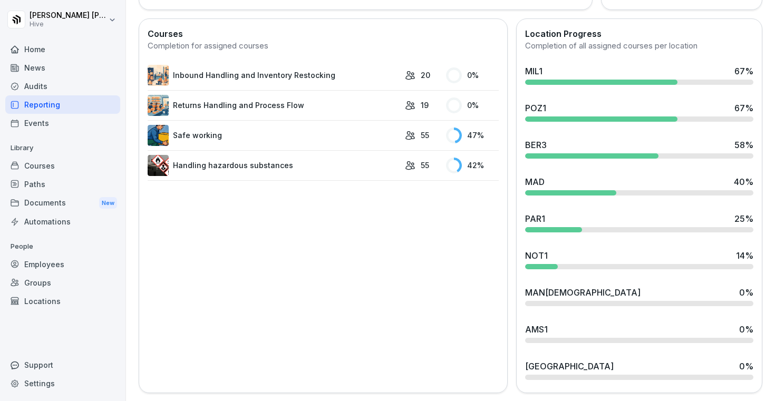
click at [275, 68] on link "Inbound Handling and Inventory Restocking" at bounding box center [274, 75] width 252 height 21
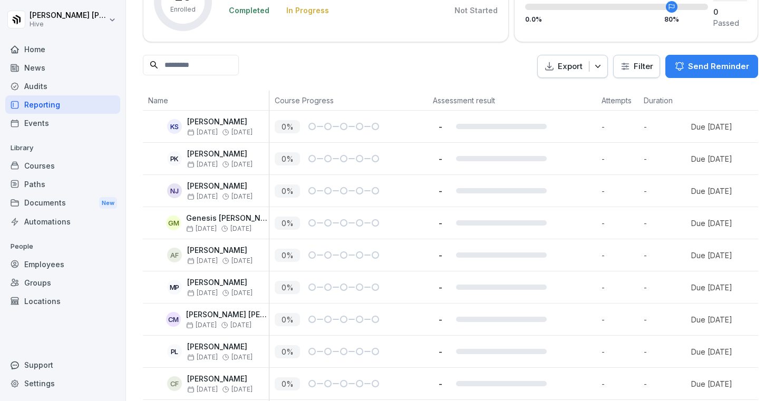
scroll to position [103, 0]
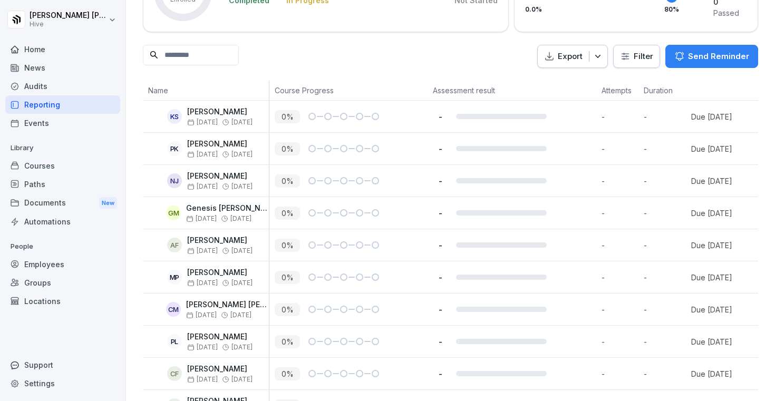
click at [311, 183] on div at bounding box center [311, 180] width 7 height 7
click at [252, 118] on div "KS [PERSON_NAME] [DATE] [DATE]" at bounding box center [208, 116] width 121 height 18
click at [217, 120] on p "[DATE] [DATE]" at bounding box center [219, 122] width 65 height 7
click at [632, 51] on html "[PERSON_NAME] Hive Home News Audits Reporting Events Library Courses Paths Docu…" at bounding box center [387, 200] width 775 height 401
click at [474, 216] on html "[PERSON_NAME] Hive Home News Audits Reporting Events Library Courses Paths Docu…" at bounding box center [387, 200] width 775 height 401
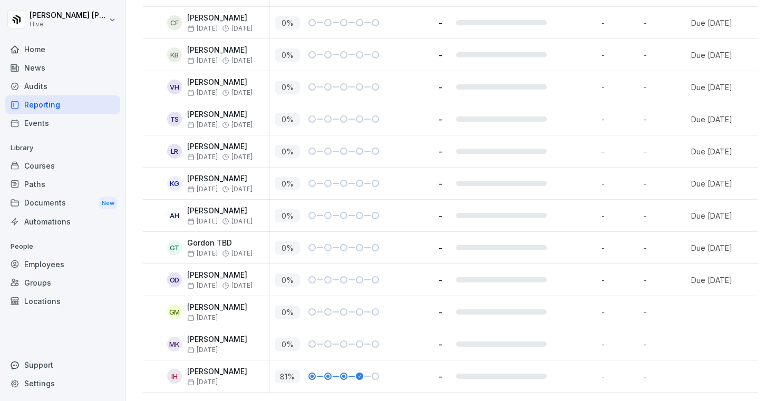
scroll to position [448, 0]
